Goal: Transaction & Acquisition: Download file/media

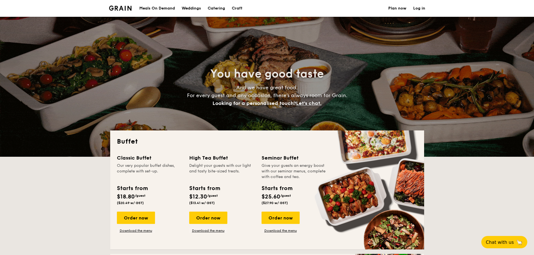
select select
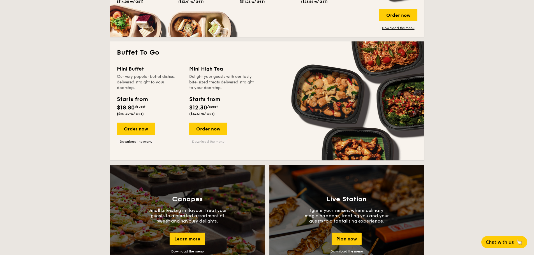
click at [223, 143] on link "Download the menu" at bounding box center [208, 142] width 38 height 4
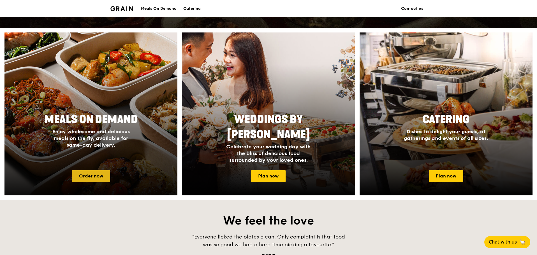
click at [93, 172] on link "Order now" at bounding box center [91, 176] width 38 height 12
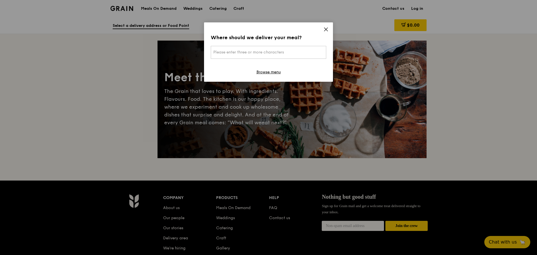
click at [327, 29] on icon at bounding box center [325, 29] width 3 height 3
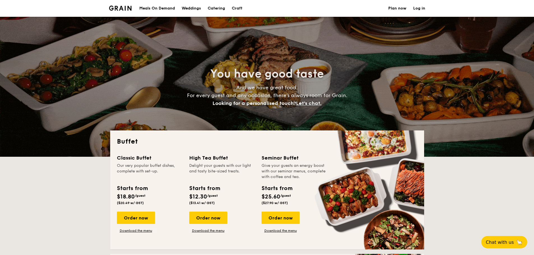
select select
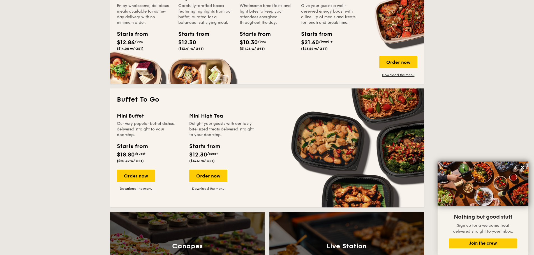
scroll to position [265, 0]
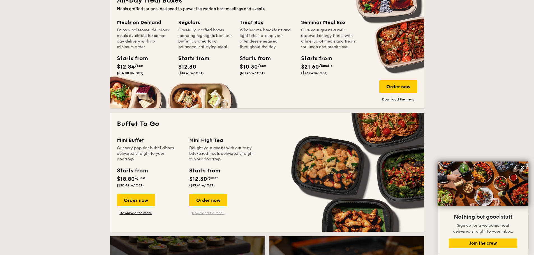
click at [212, 215] on link "Download the menu" at bounding box center [208, 213] width 38 height 4
